Goal: Task Accomplishment & Management: Manage account settings

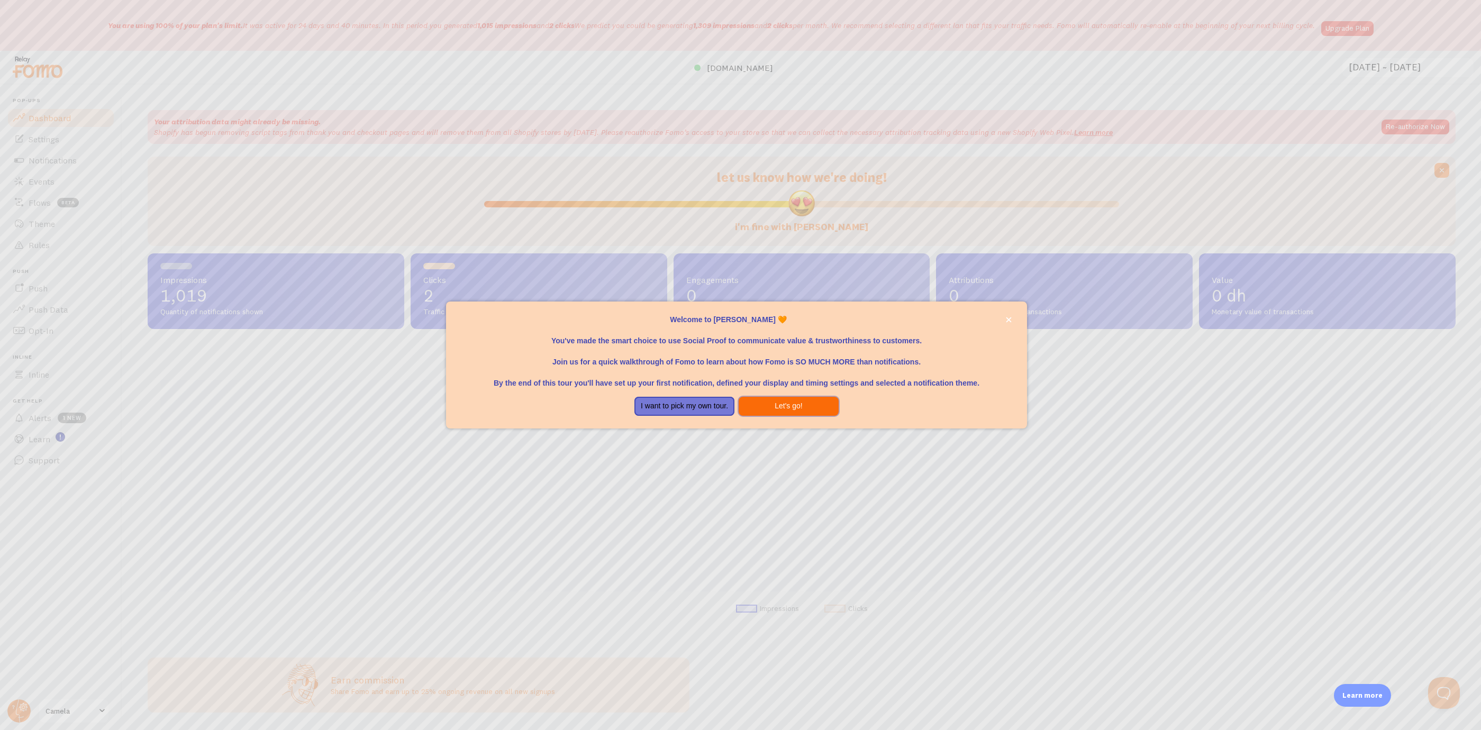
click at [783, 409] on button "Let's go!" at bounding box center [789, 406] width 100 height 19
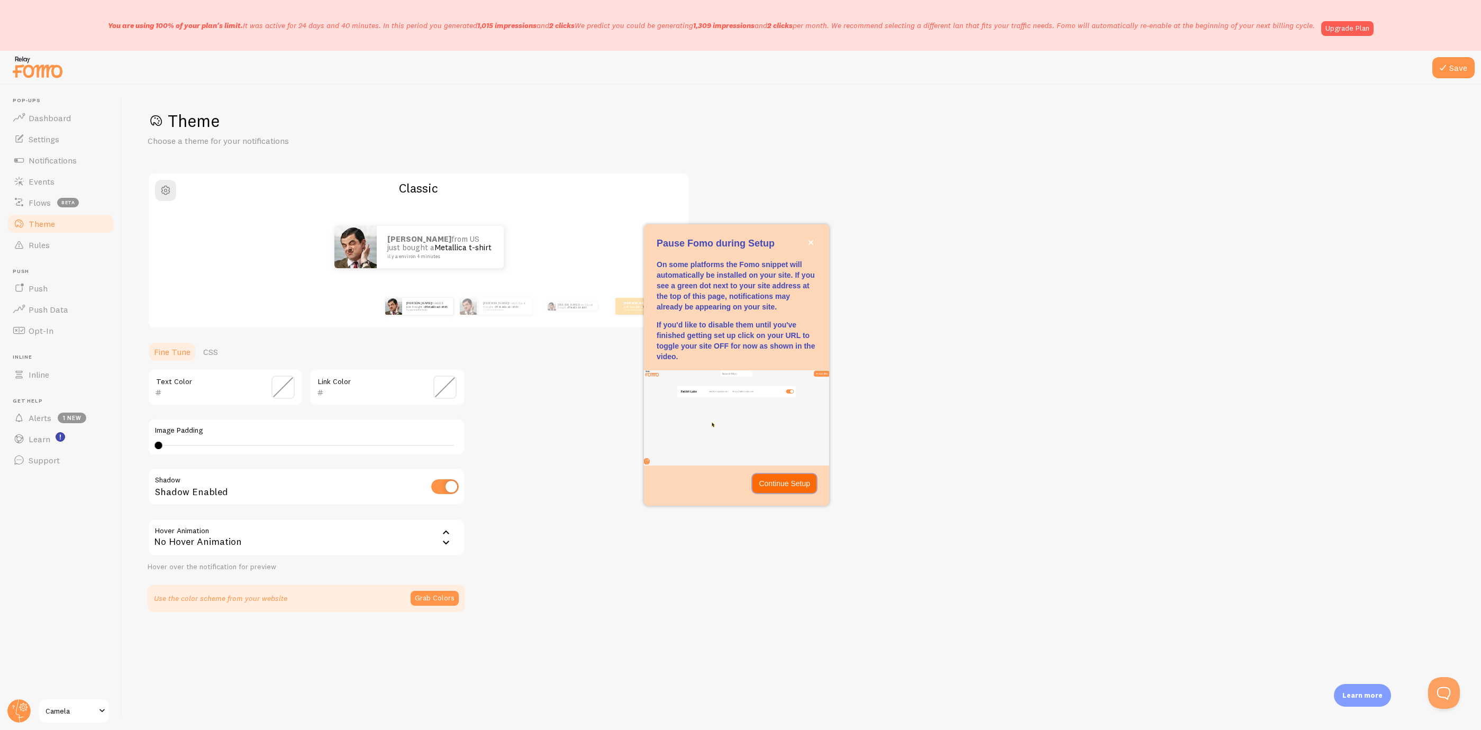
click at [788, 480] on p "Continue Setup" at bounding box center [784, 483] width 51 height 11
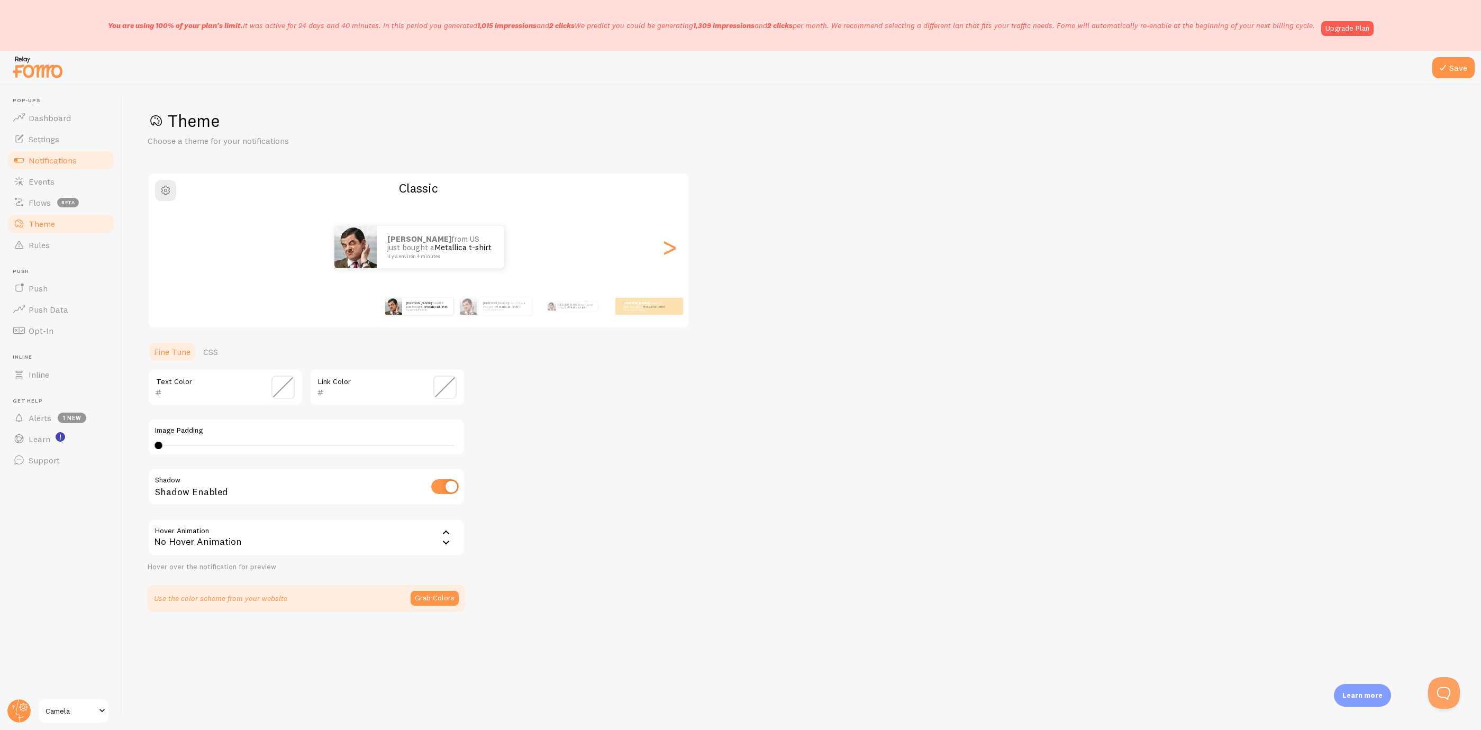
click at [84, 162] on link "Notifications" at bounding box center [60, 160] width 109 height 21
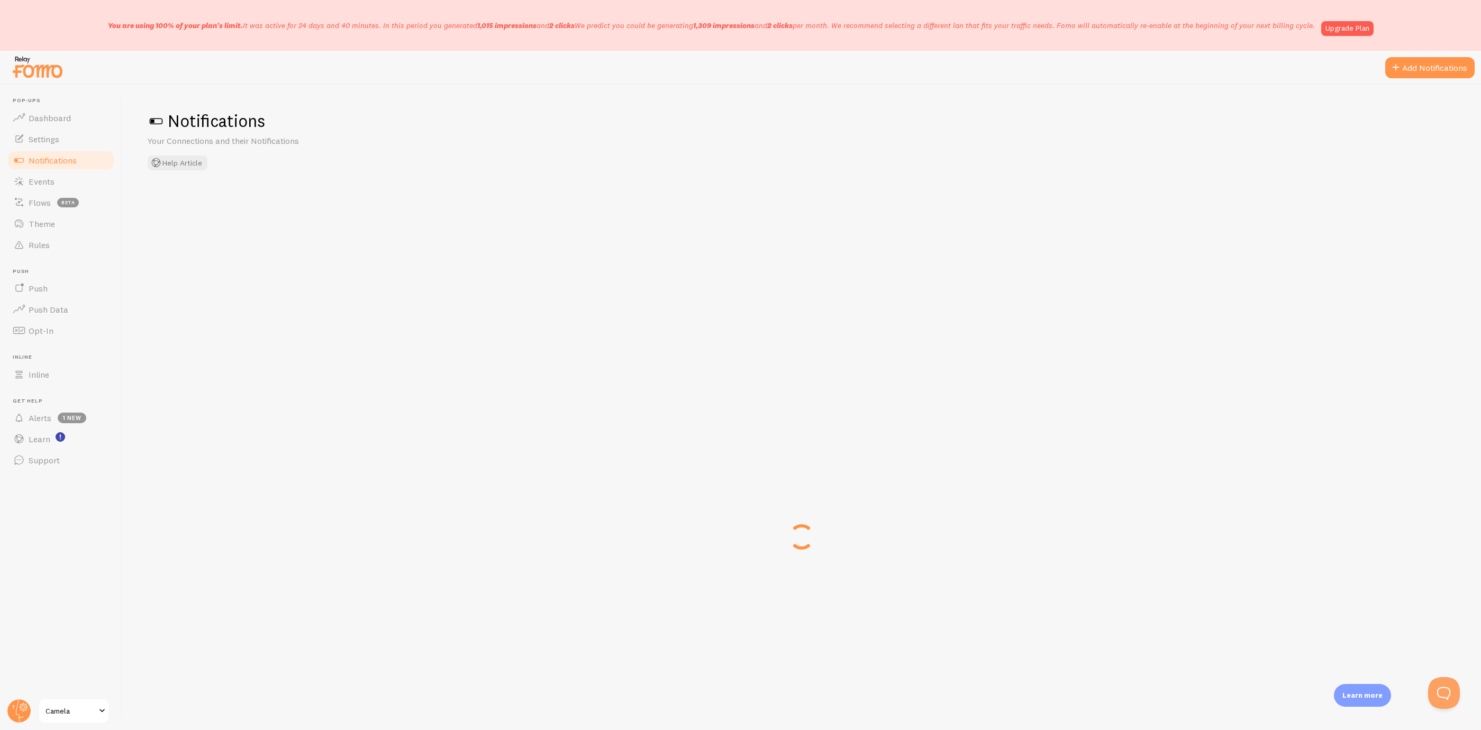
click at [1377, 48] on div "You are using 100% of your plan's limit. It was active for 24 days and 40 minut…" at bounding box center [740, 25] width 1481 height 51
drag, startPoint x: 1366, startPoint y: 30, endPoint x: 1360, endPoint y: 16, distance: 15.6
click at [1360, 16] on div "You are using 100% of your plan's limit. It was active for 24 days and 40 minut…" at bounding box center [741, 25] width 1266 height 21
click at [1363, 29] on link "Upgrade Plan" at bounding box center [1348, 28] width 52 height 15
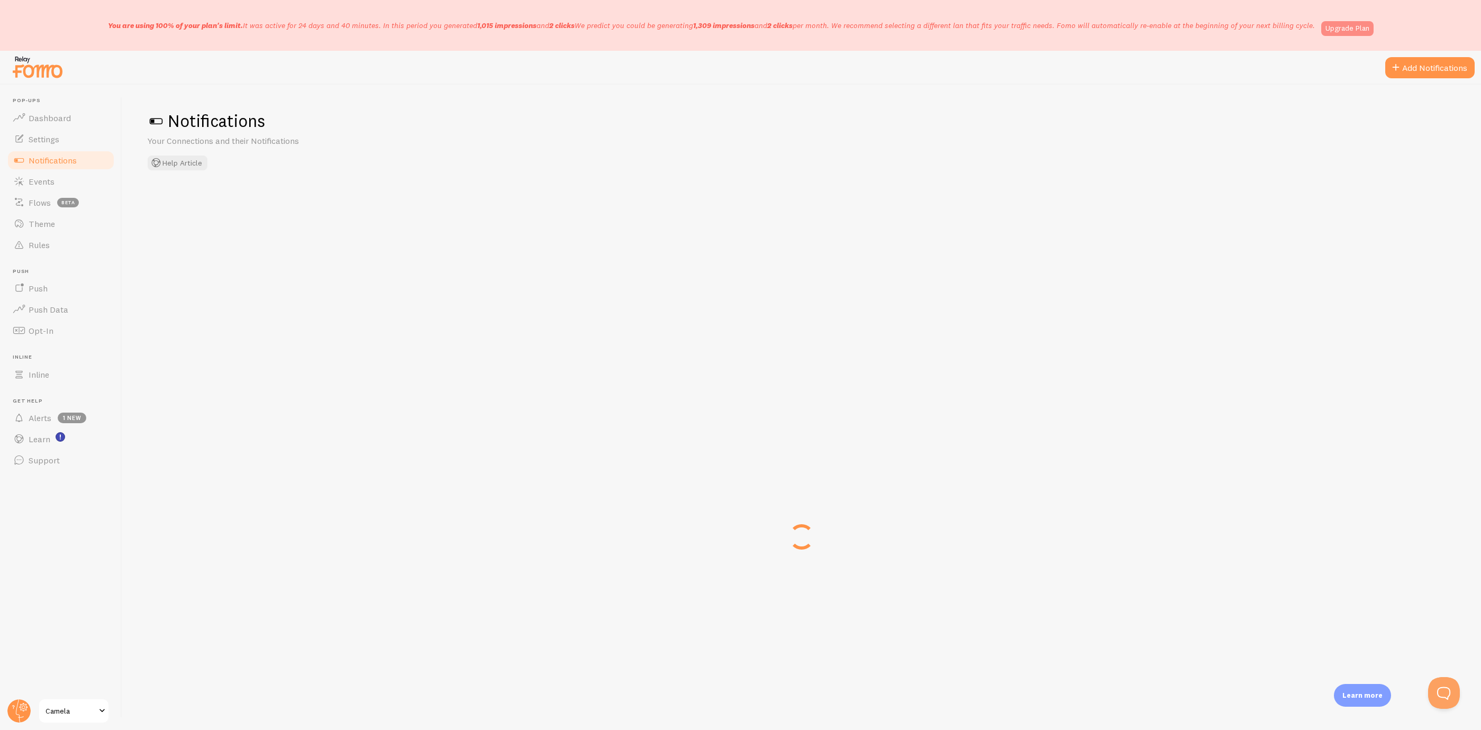
click at [1361, 29] on link "Upgrade Plan" at bounding box center [1348, 28] width 52 height 15
click at [1351, 21] on link "Upgrade Plan" at bounding box center [1348, 28] width 52 height 15
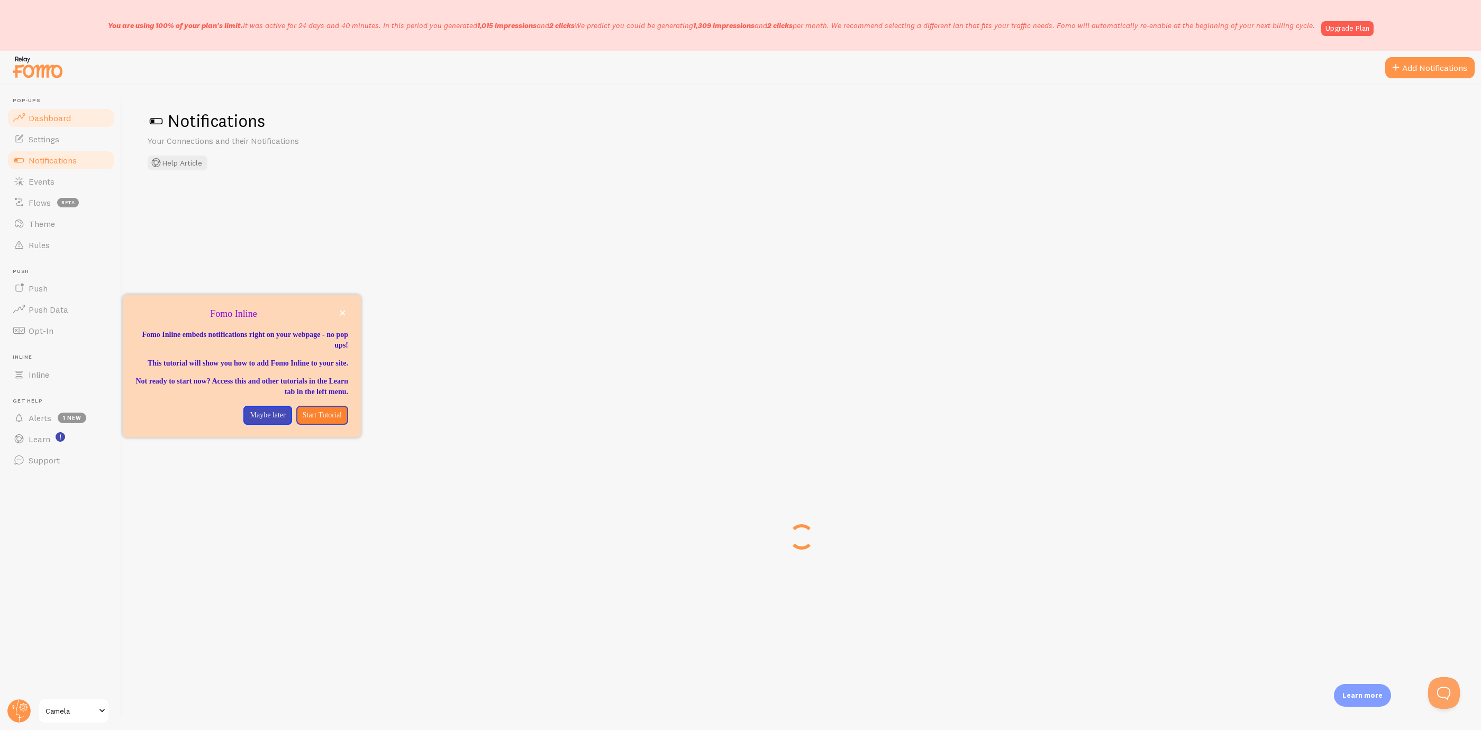
click at [67, 113] on span "Dashboard" at bounding box center [50, 118] width 42 height 11
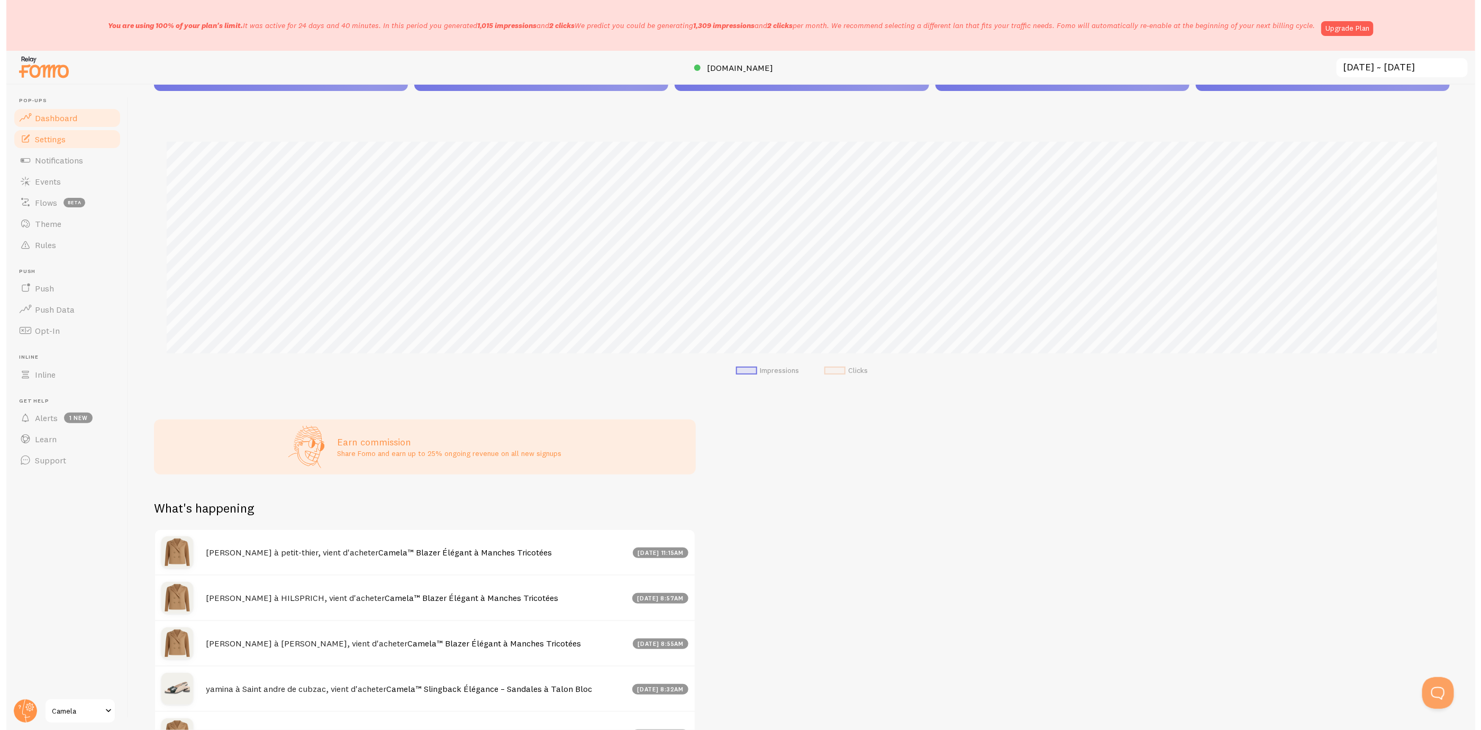
scroll to position [528967, 527960]
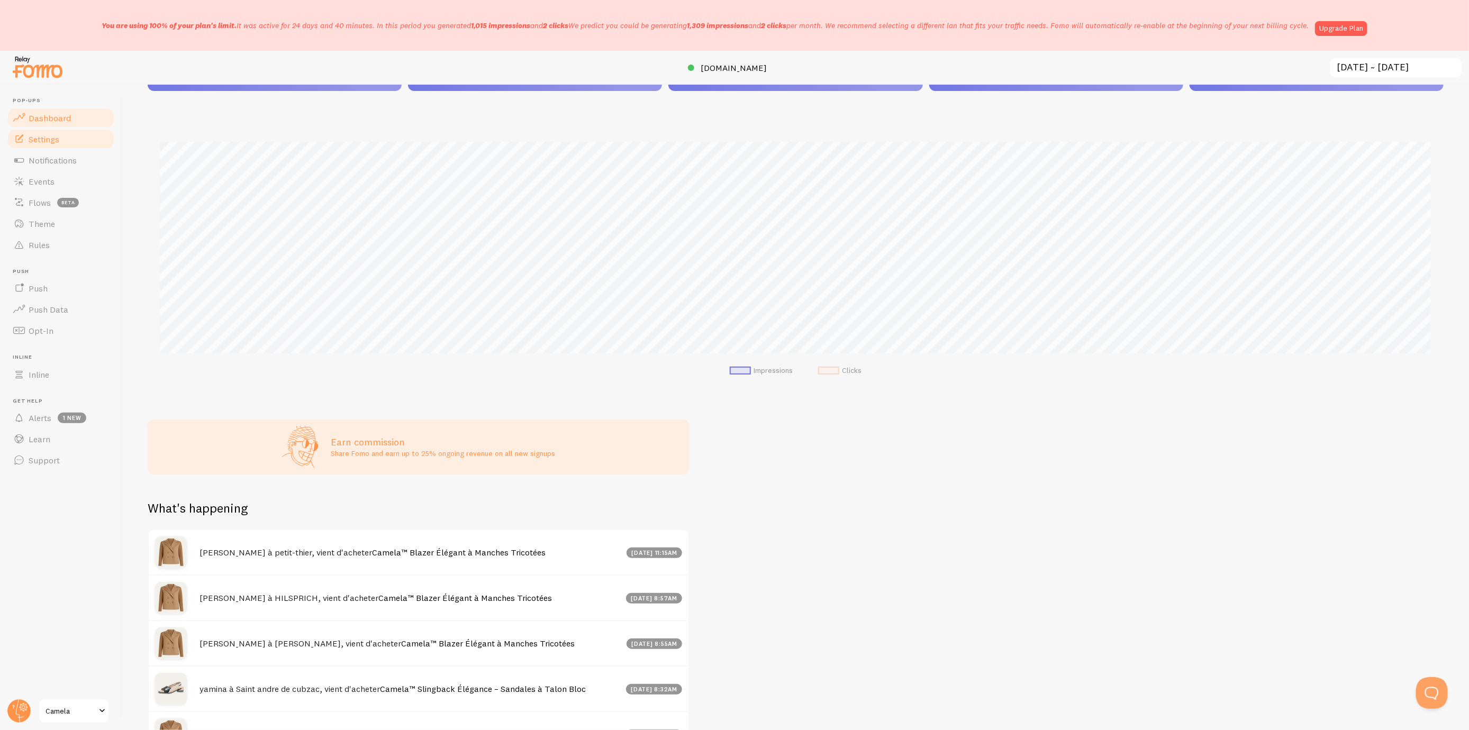
click at [27, 142] on link "Settings" at bounding box center [60, 139] width 109 height 21
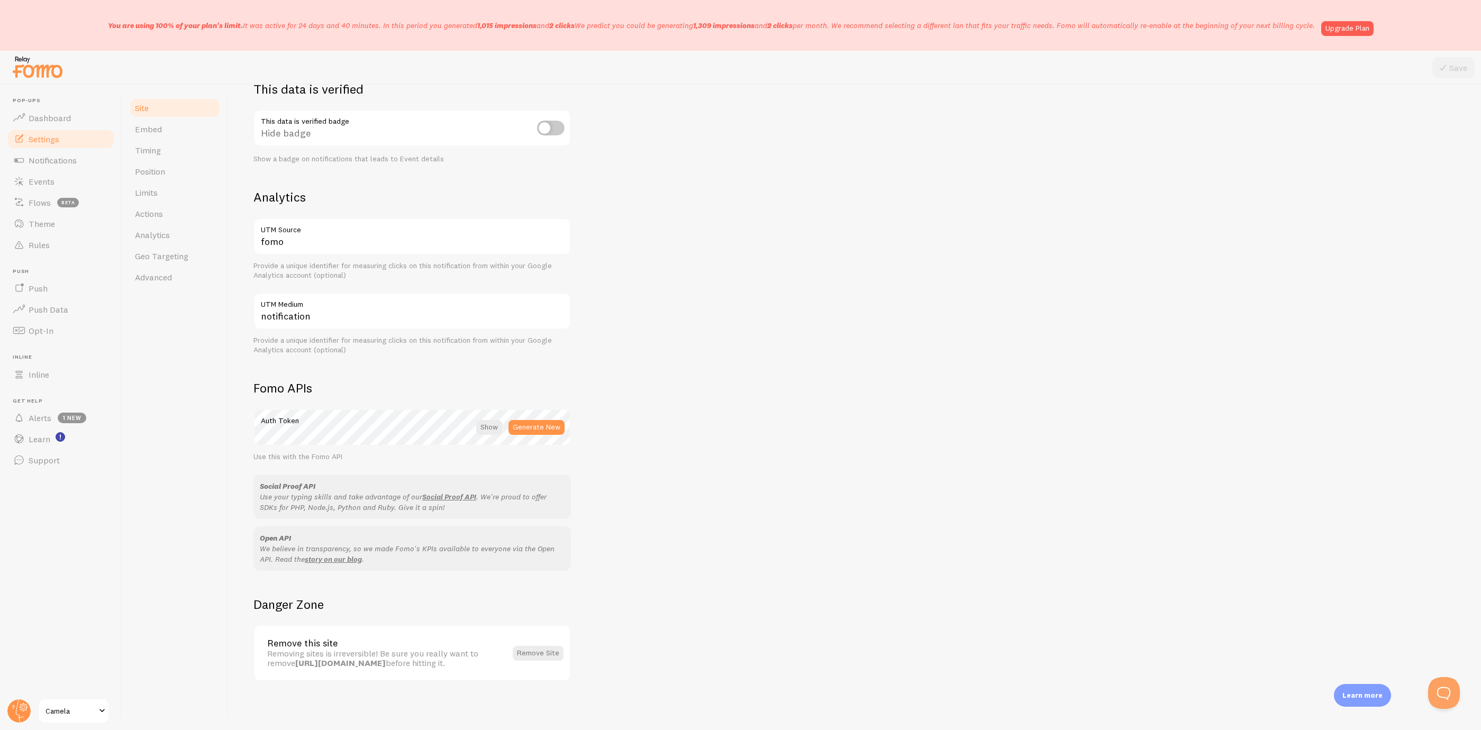
scroll to position [318, 0]
click at [174, 132] on link "Embed" at bounding box center [175, 129] width 93 height 21
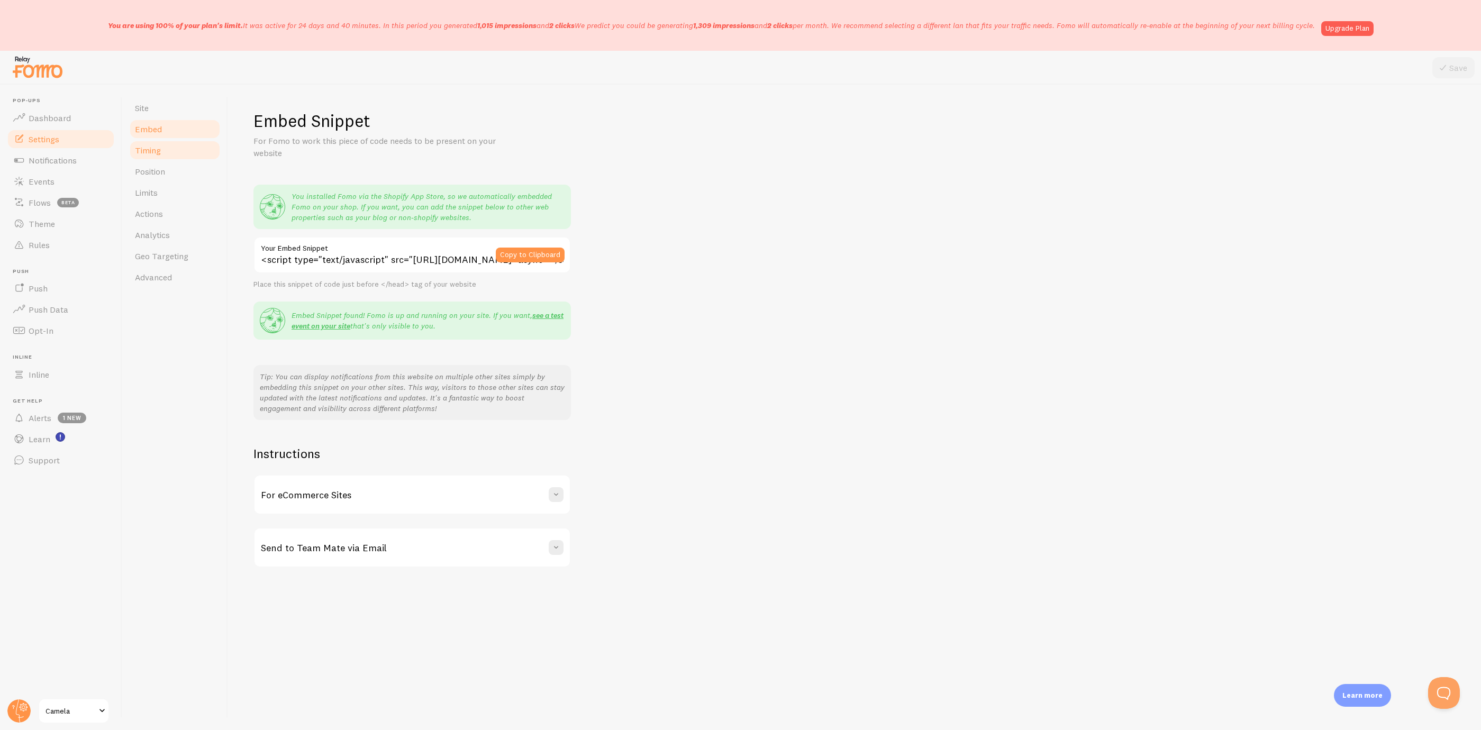
click at [175, 151] on link "Timing" at bounding box center [175, 150] width 93 height 21
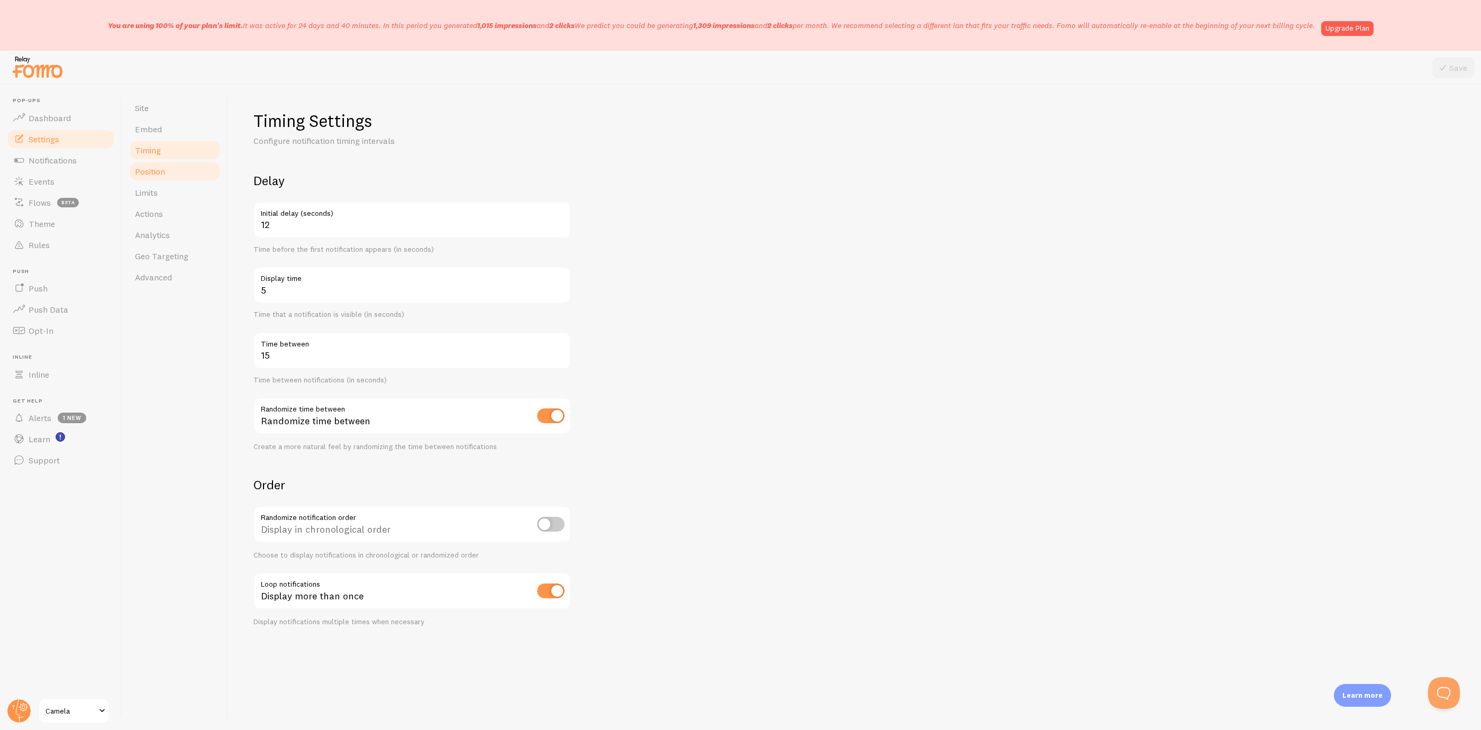
click at [162, 162] on link "Position" at bounding box center [175, 171] width 93 height 21
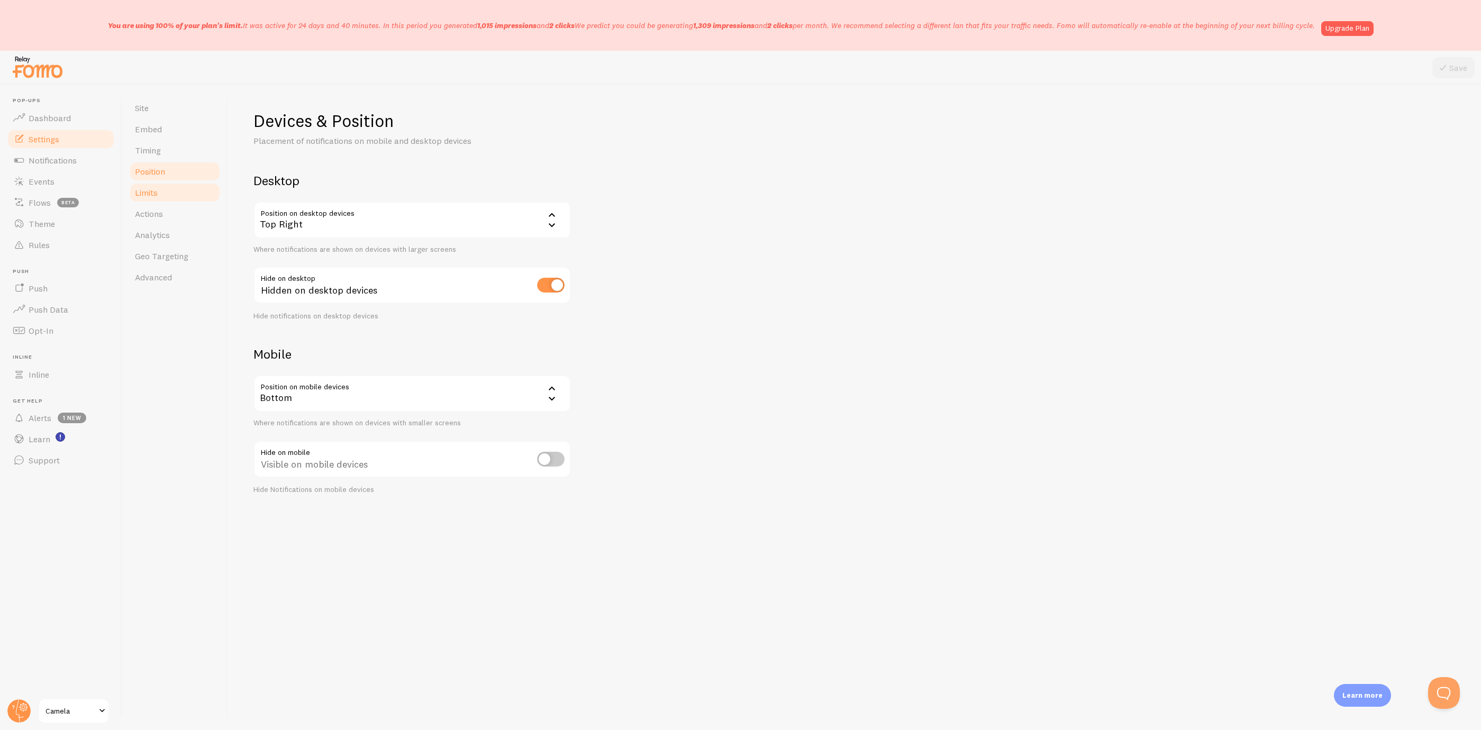
click at [177, 198] on link "Limits" at bounding box center [175, 192] width 93 height 21
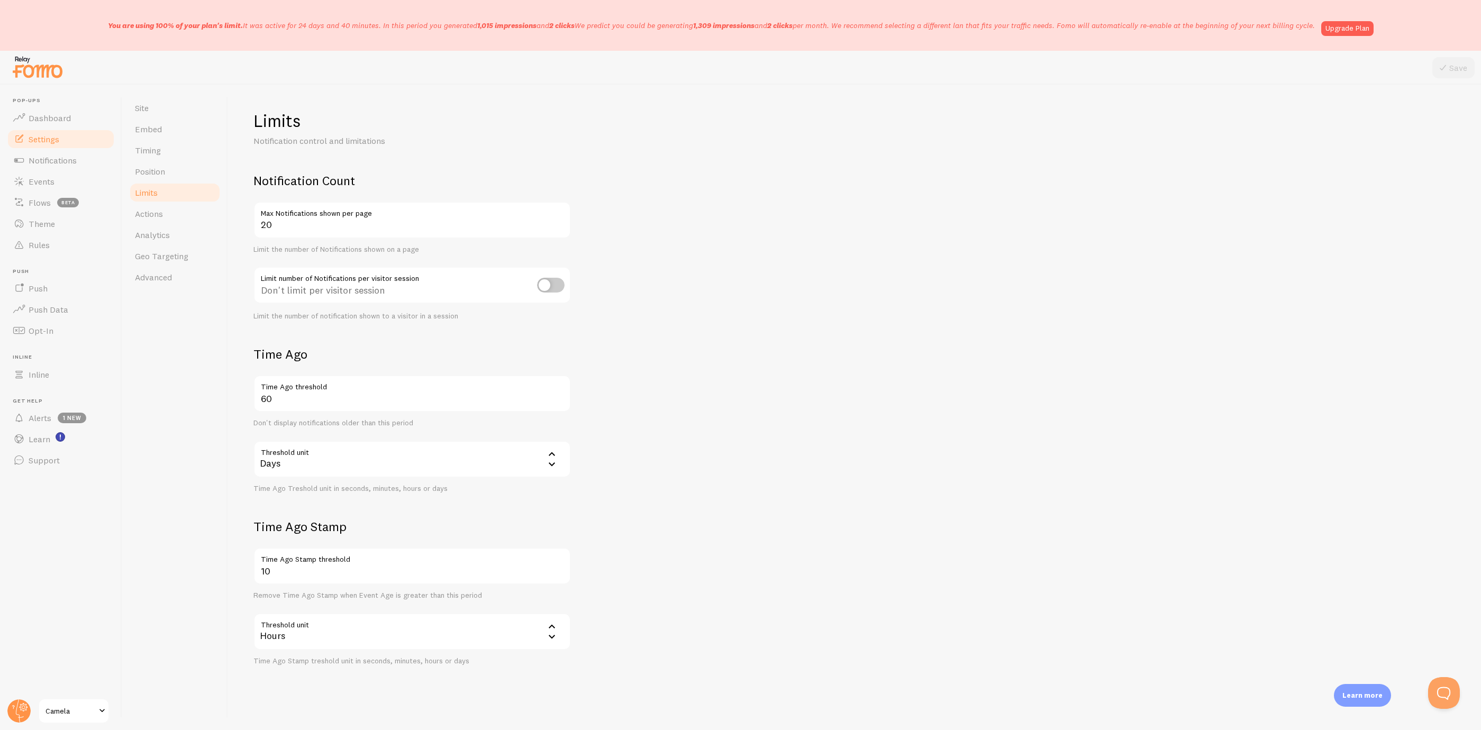
scroll to position [5, 0]
click at [180, 218] on link "Actions" at bounding box center [175, 213] width 93 height 21
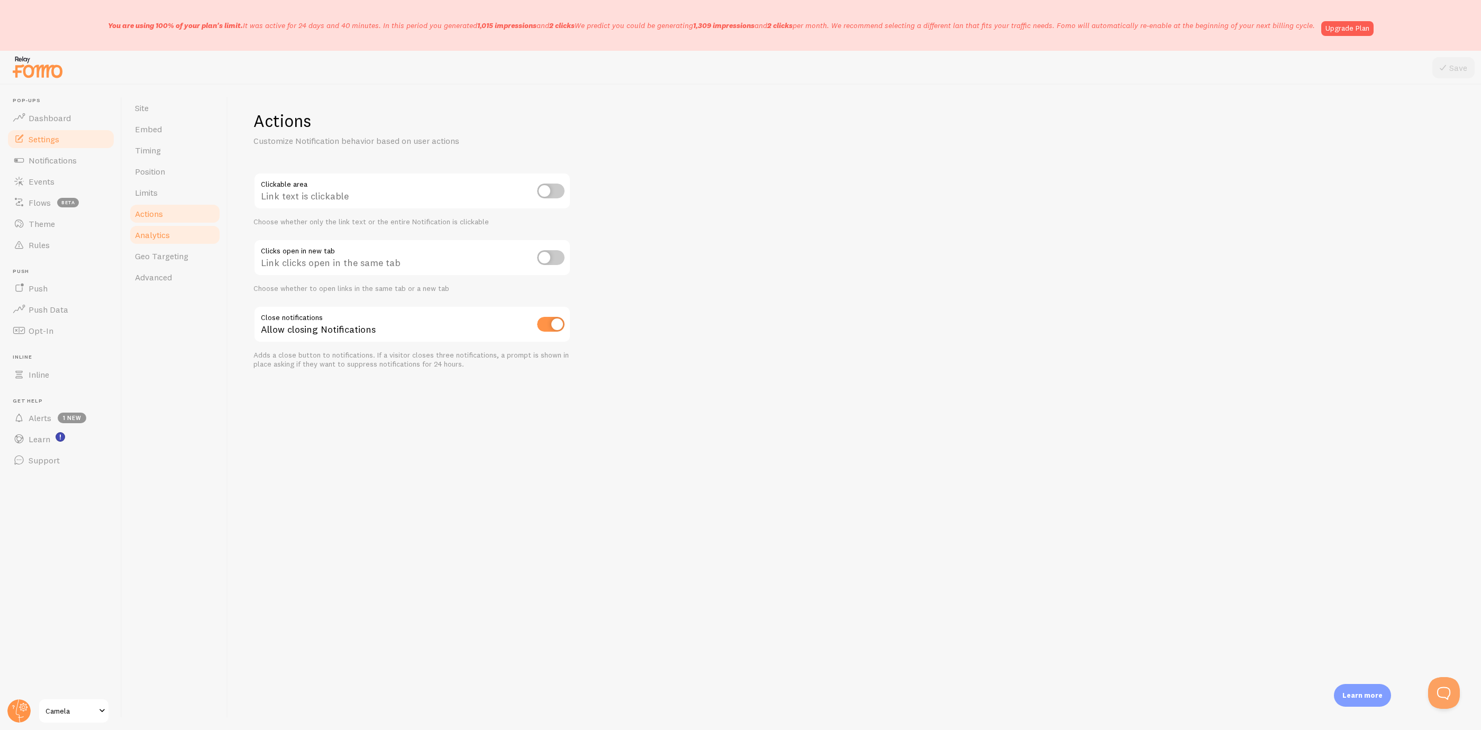
click at [200, 237] on link "Analytics" at bounding box center [175, 234] width 93 height 21
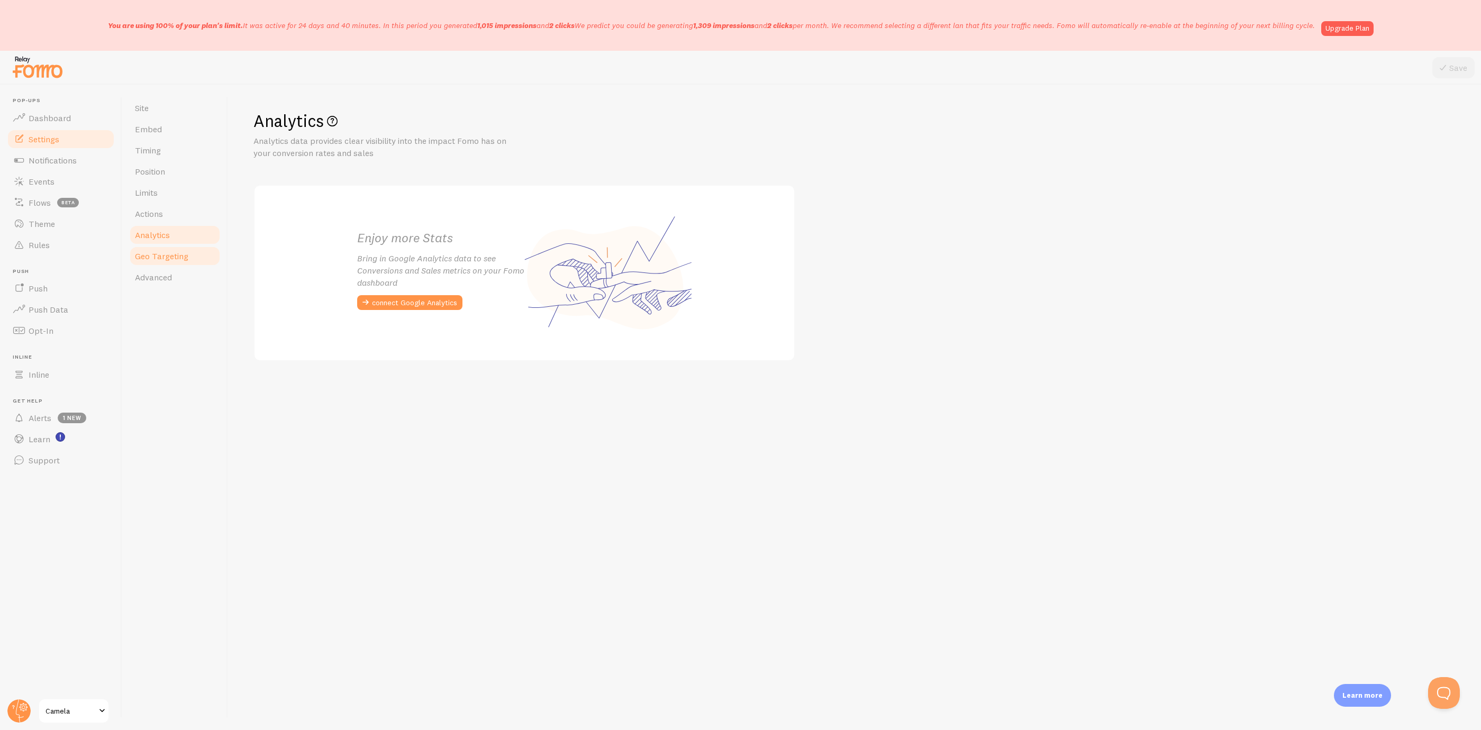
click at [197, 254] on link "Geo Targeting" at bounding box center [175, 256] width 93 height 21
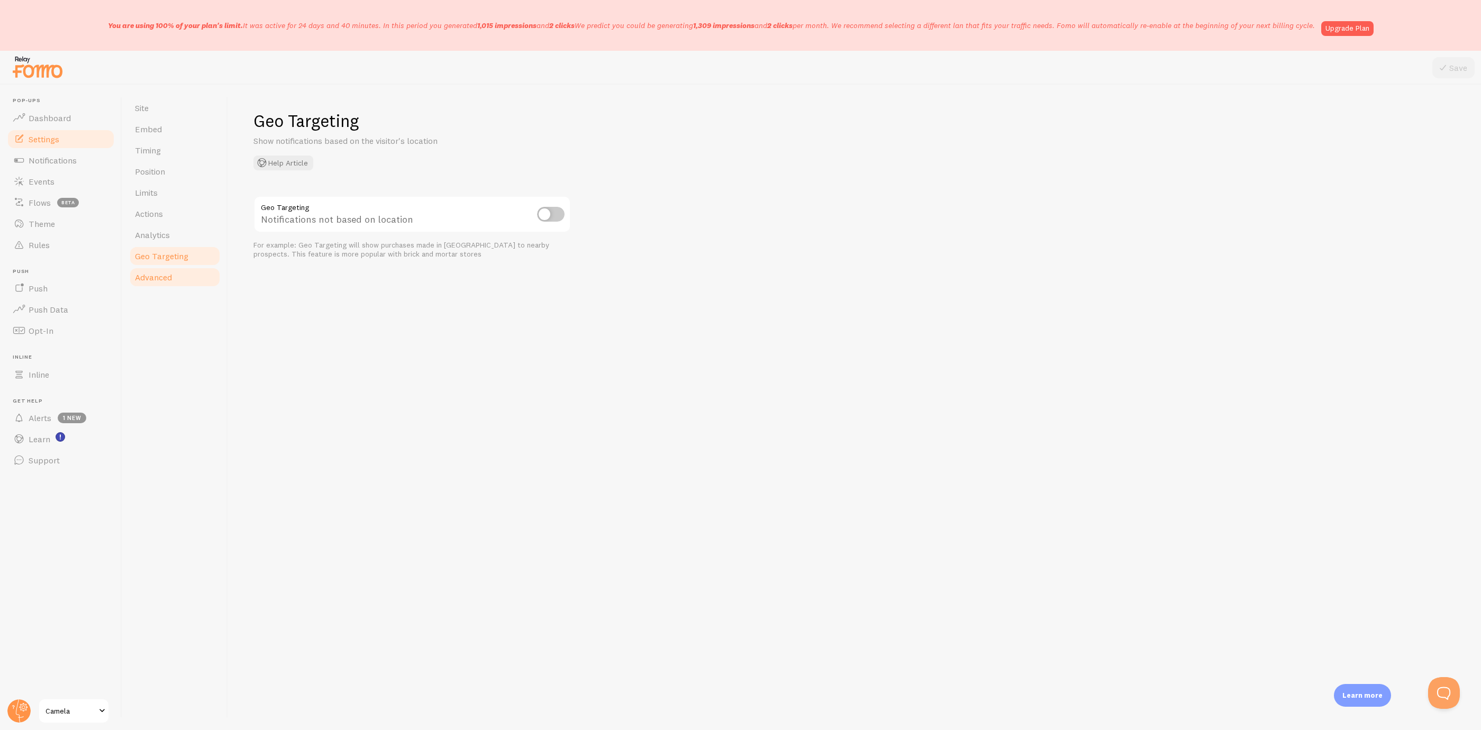
click at [173, 273] on link "Advanced" at bounding box center [175, 277] width 93 height 21
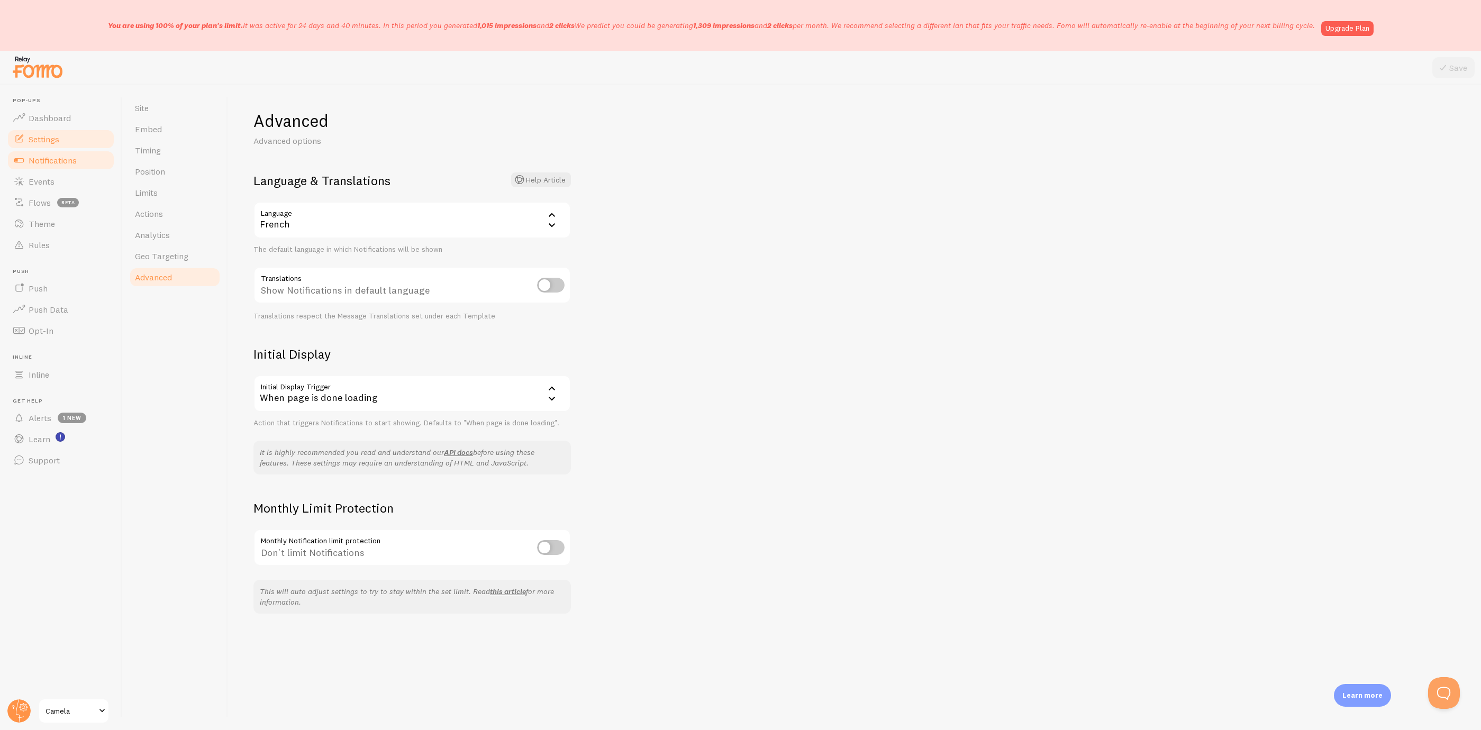
click at [75, 155] on span "Notifications" at bounding box center [53, 160] width 48 height 11
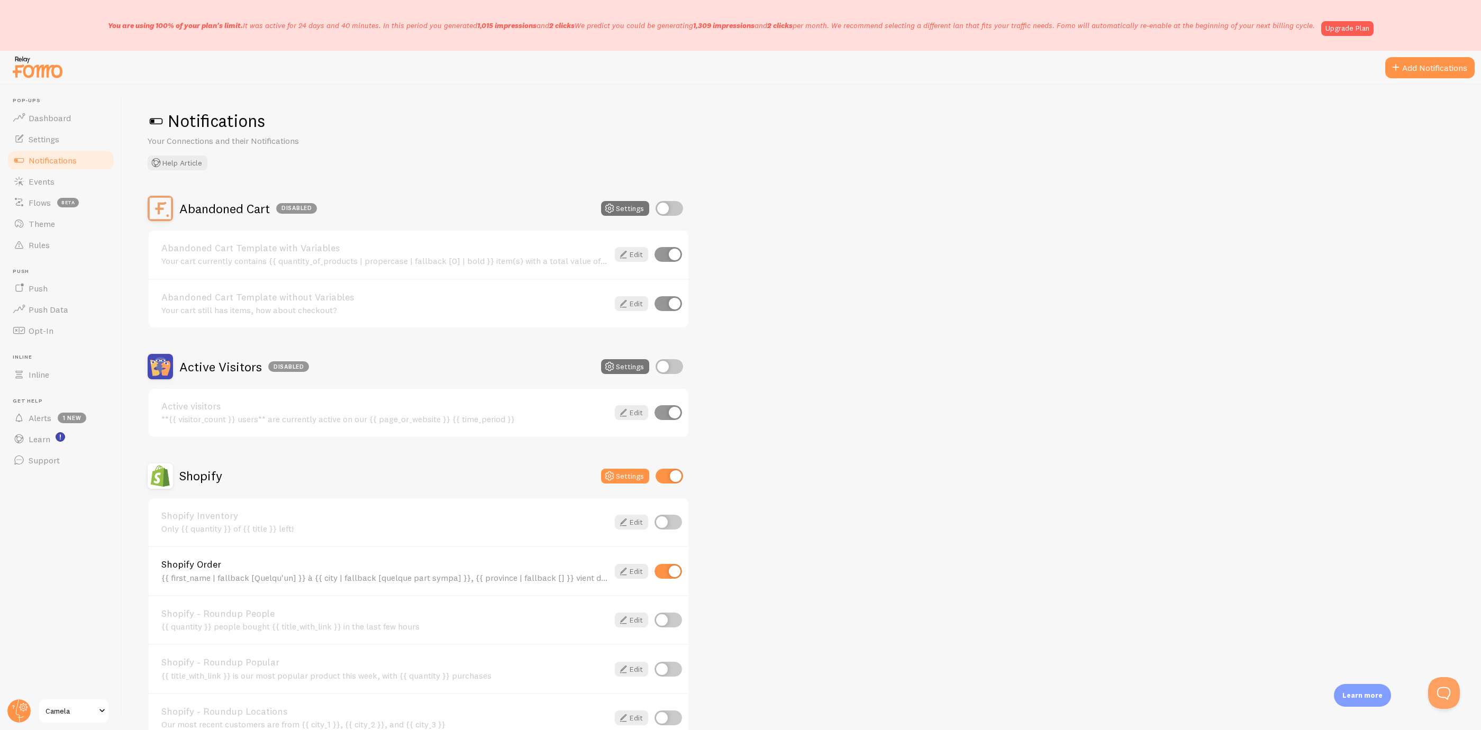
scroll to position [170, 0]
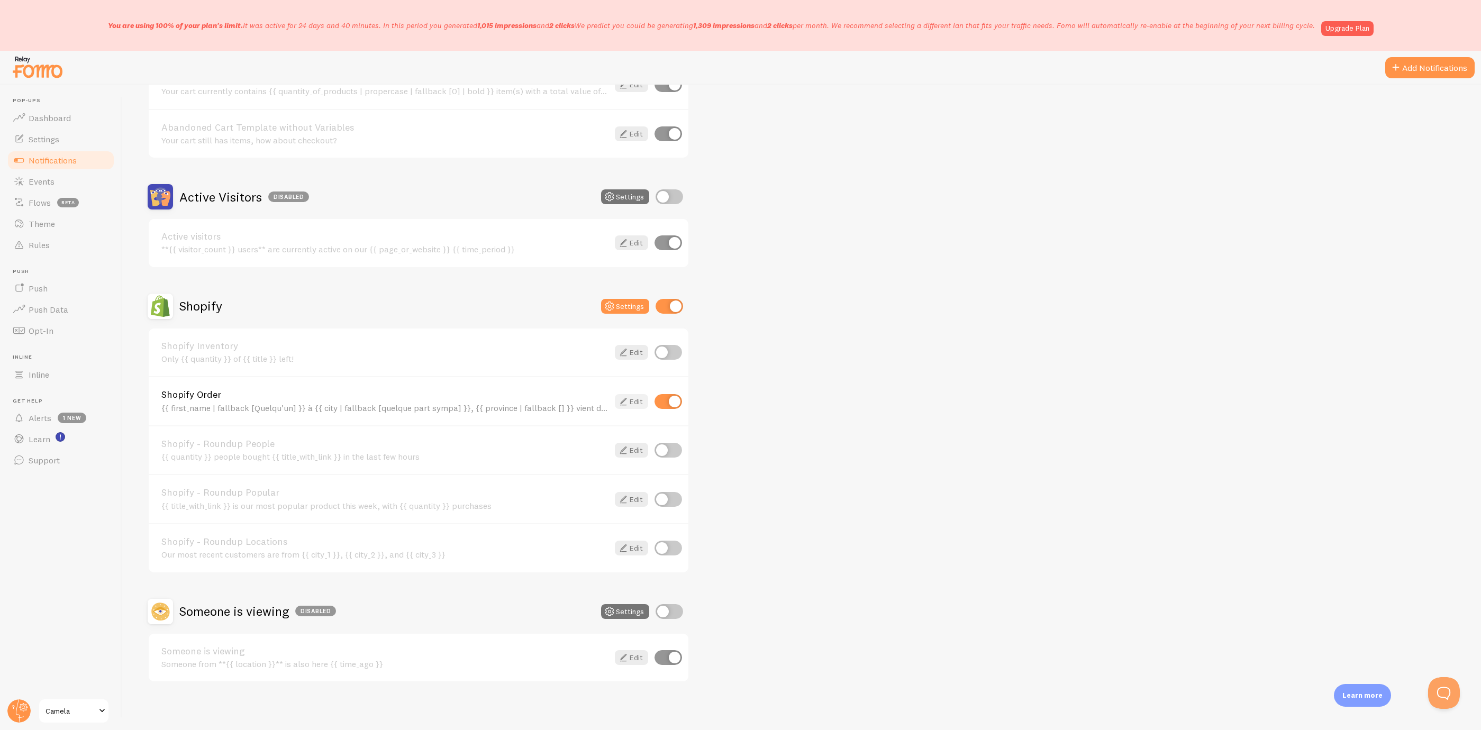
click at [627, 399] on icon at bounding box center [623, 401] width 13 height 13
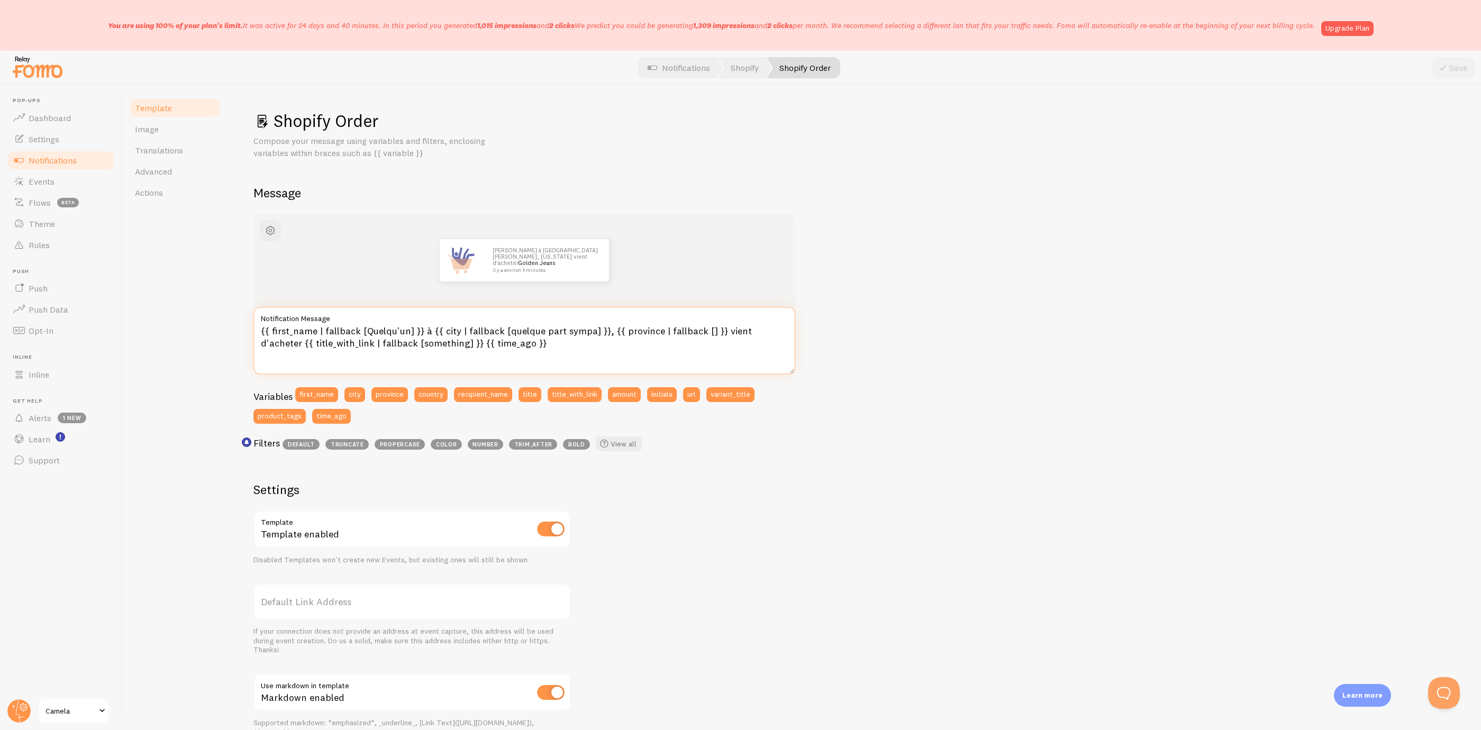
drag, startPoint x: 526, startPoint y: 353, endPoint x: 231, endPoint y: 296, distance: 300.3
click at [231, 296] on div "Shopify Order Compose your message using variables and filters, enclosing varia…" at bounding box center [854, 408] width 1253 height 646
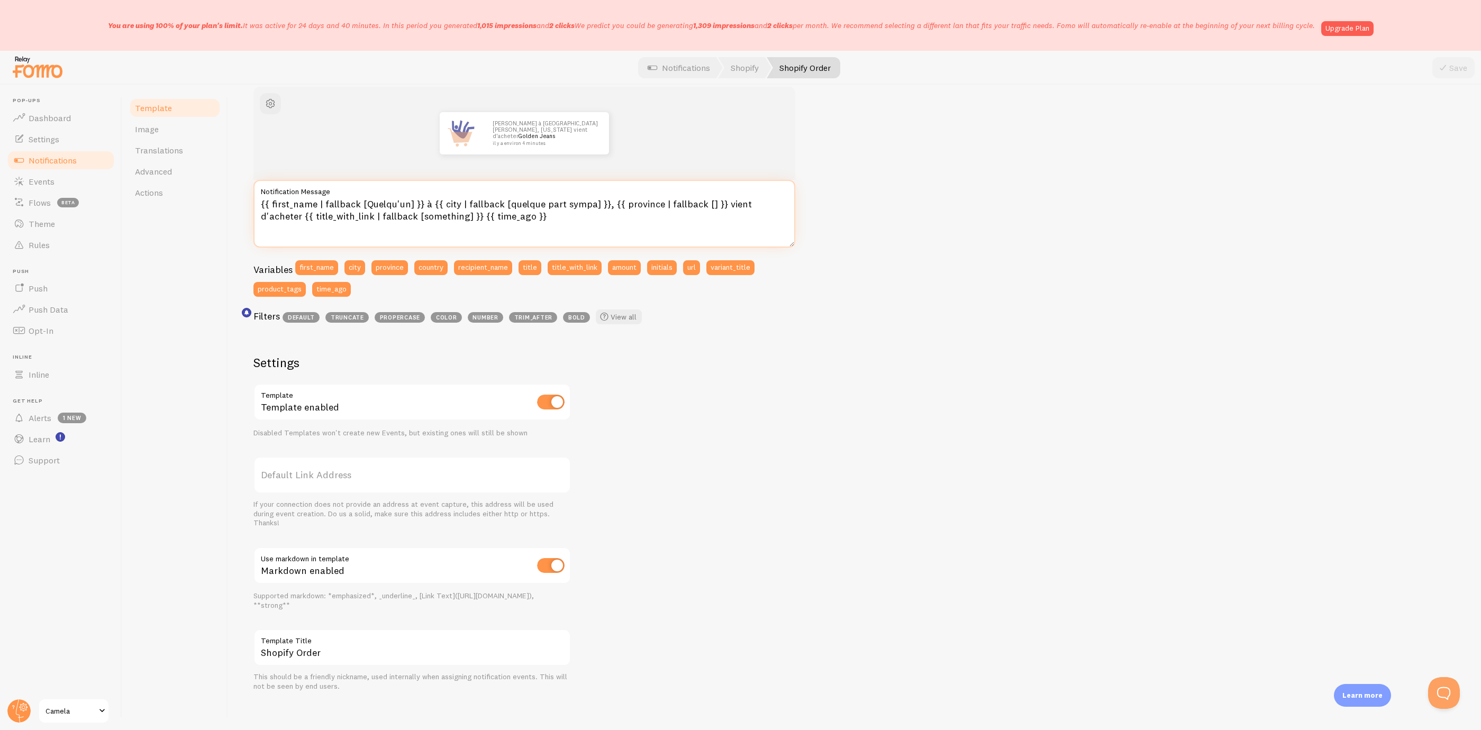
scroll to position [131, 0]
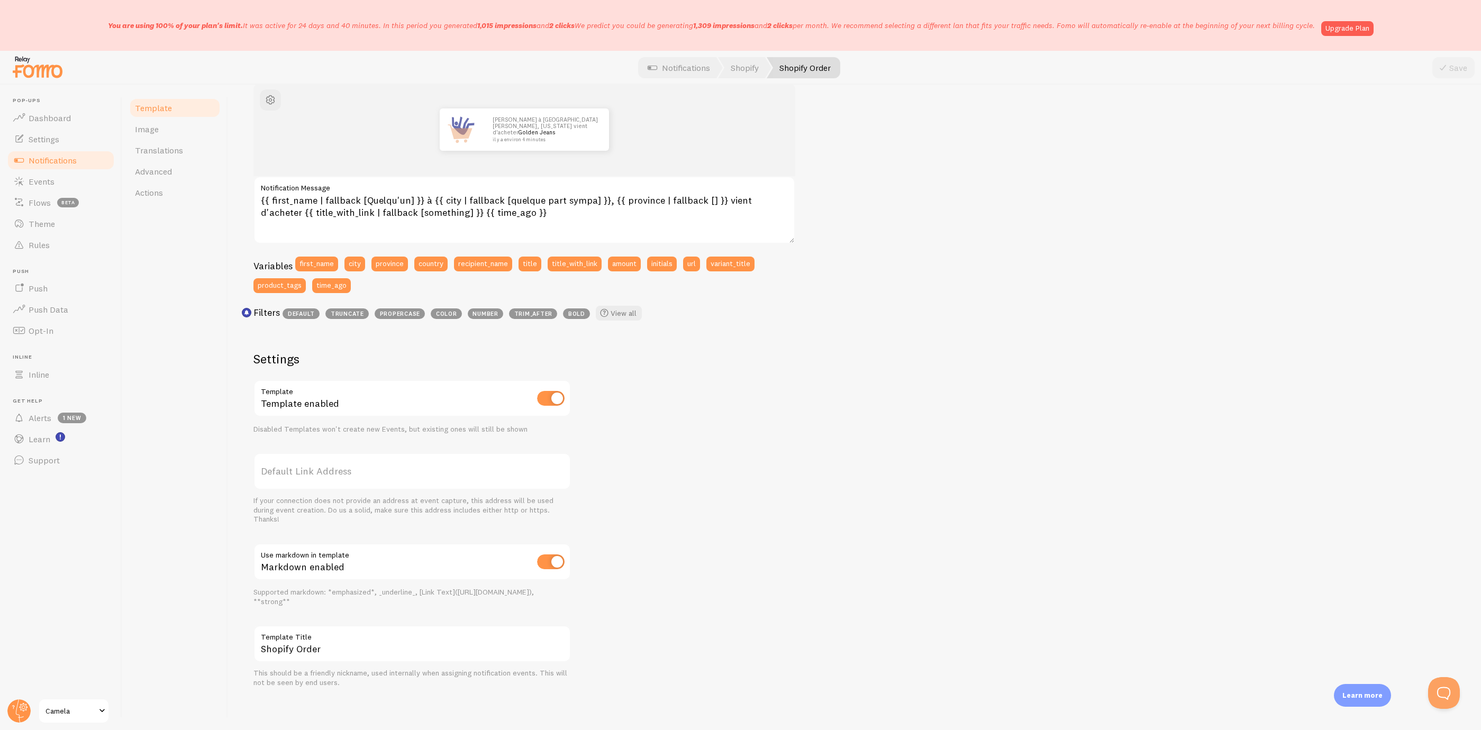
click at [775, 486] on div "[PERSON_NAME] à [GEOGRAPHIC_DATA][PERSON_NAME], [US_STATE] vient d'acheter Gold…" at bounding box center [855, 385] width 1202 height 605
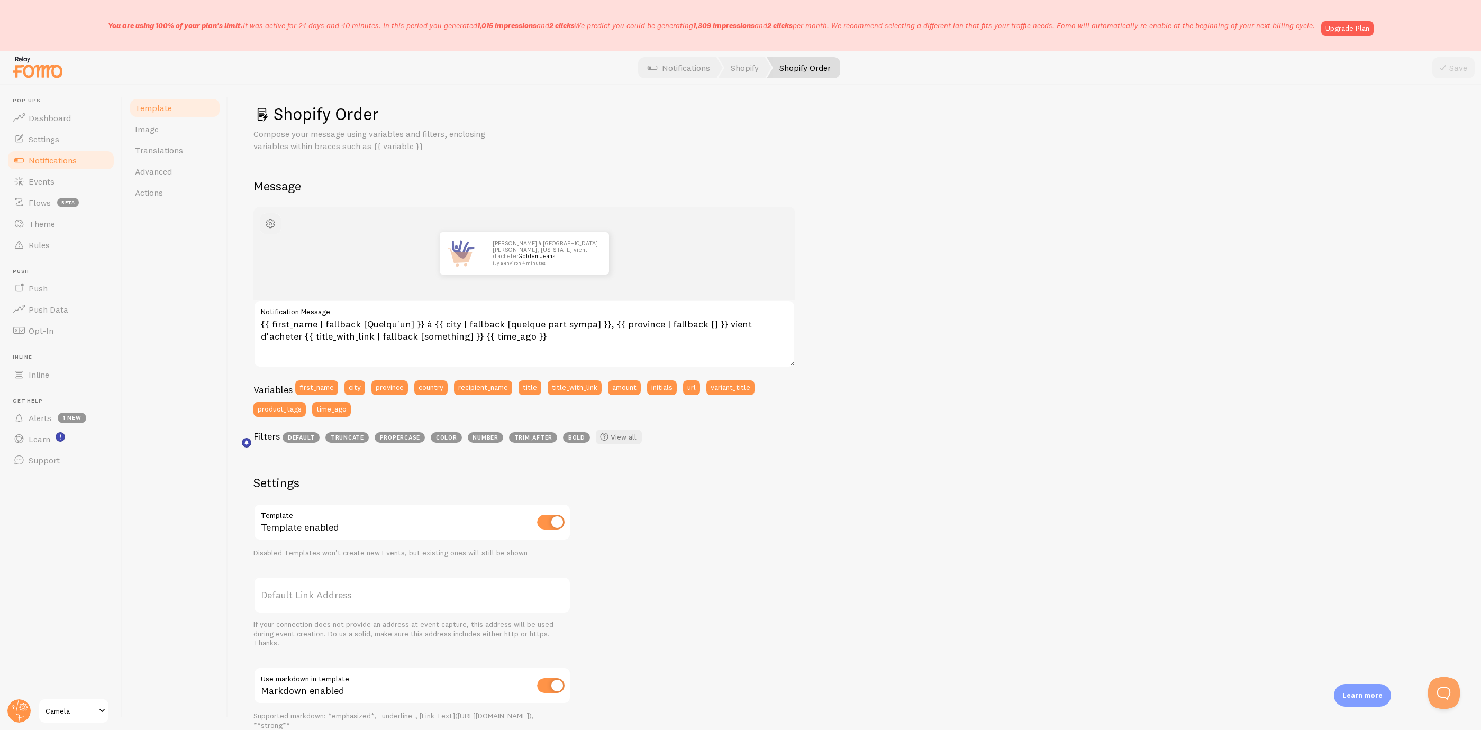
scroll to position [0, 0]
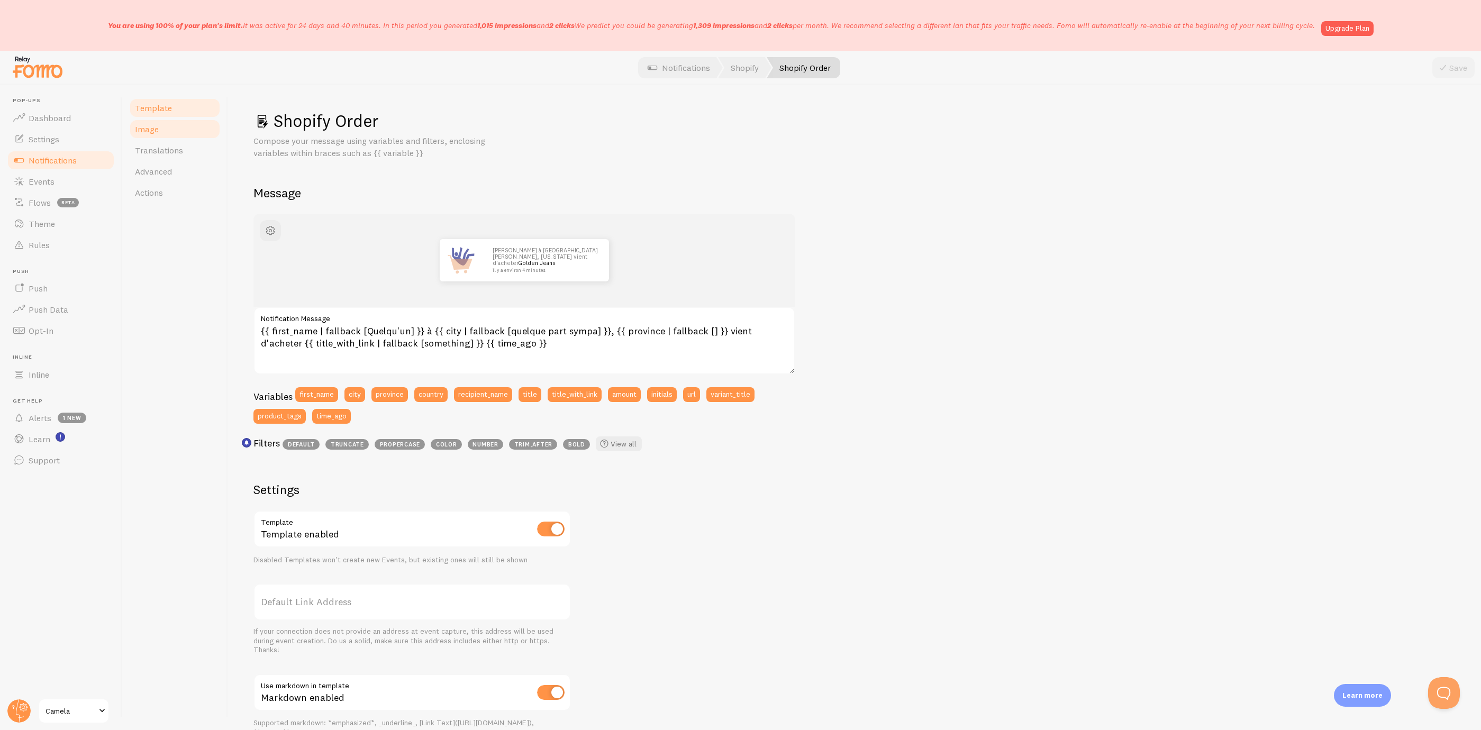
click at [172, 123] on link "Image" at bounding box center [175, 129] width 93 height 21
